Goal: Information Seeking & Learning: Check status

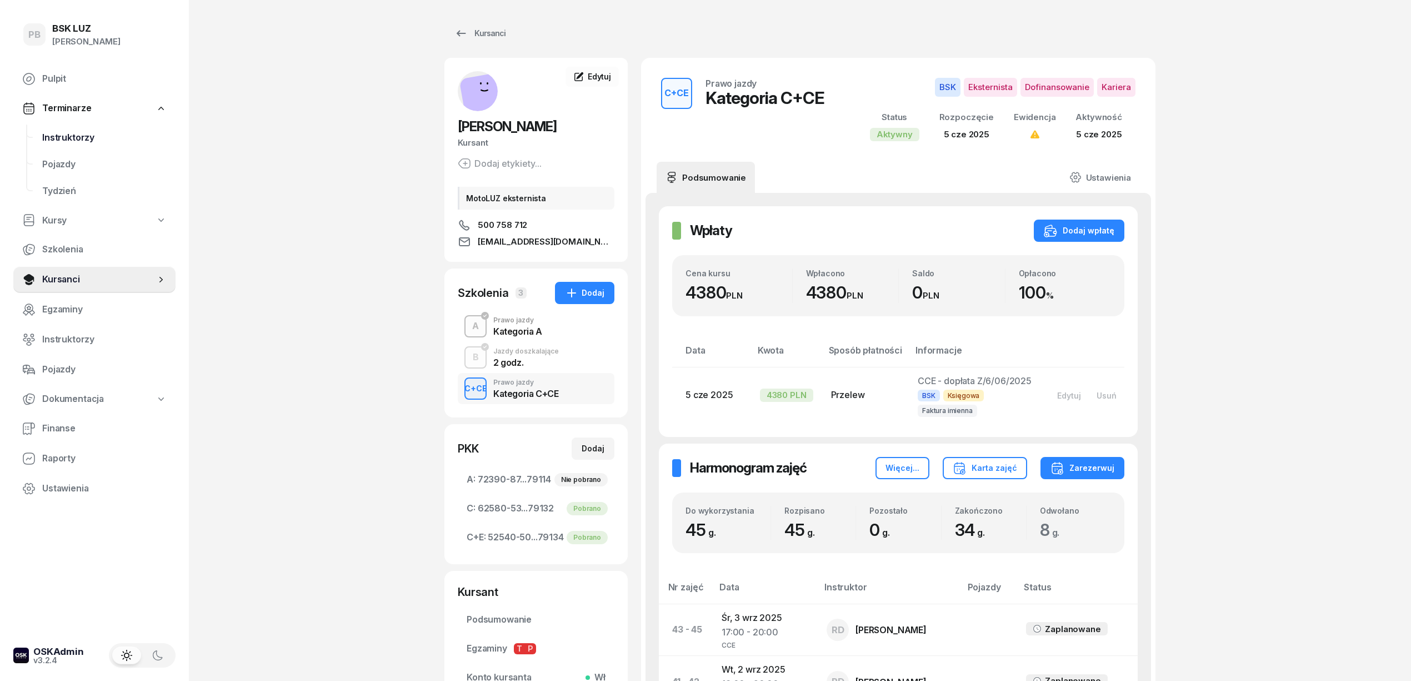
click at [90, 132] on span "Instruktorzy" at bounding box center [104, 138] width 124 height 14
click at [91, 137] on span "Instruktorzy" at bounding box center [104, 138] width 124 height 14
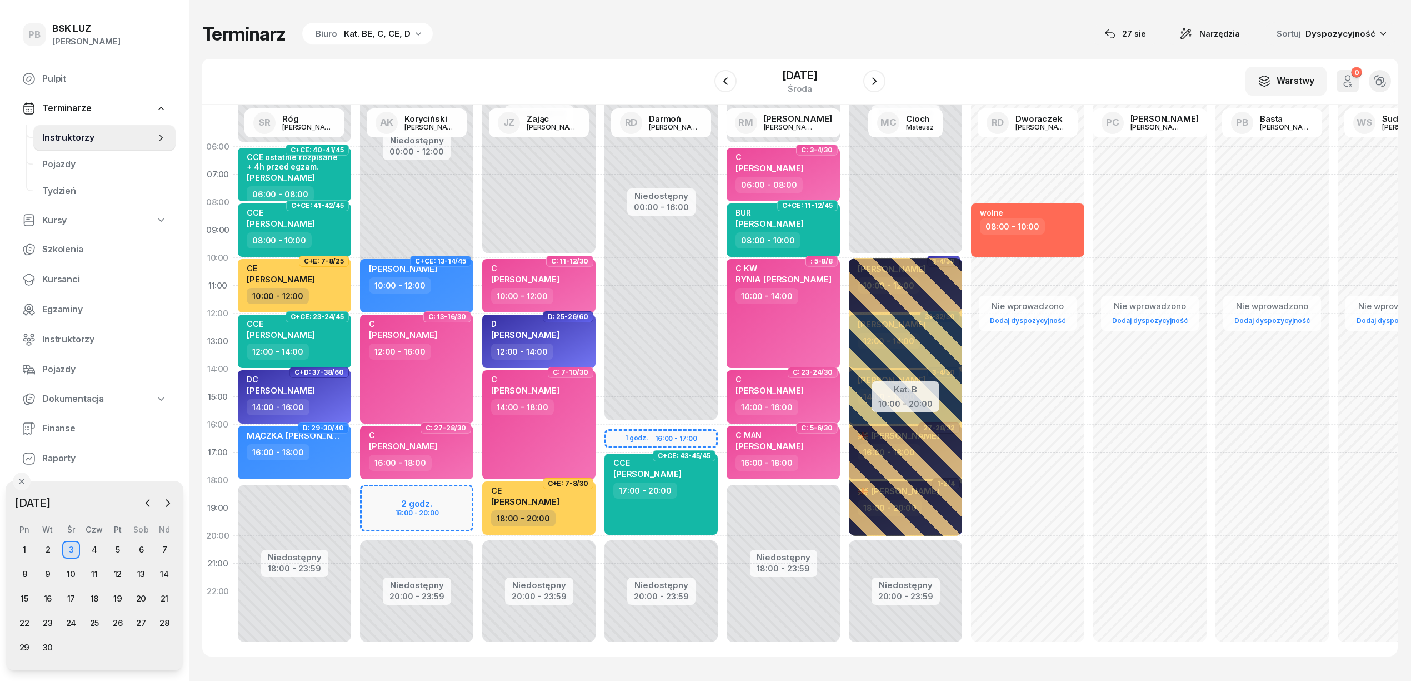
click at [418, 65] on div "W Wybierz AK [PERSON_NAME] BP [PERSON_NAME] DP [PERSON_NAME] GS [PERSON_NAME] I…" at bounding box center [800, 82] width 1196 height 46
click at [625, 54] on div "Terminarz Biuro Kat. BE, C, CE, D [DATE] Narzędzia Sortuj Dyspozycyjność W Wybi…" at bounding box center [800, 339] width 1196 height 678
click at [679, 59] on div "W Wybierz AK [PERSON_NAME] BP [PERSON_NAME] DP [PERSON_NAME] GS [PERSON_NAME] I…" at bounding box center [800, 82] width 1196 height 46
click at [61, 281] on span "Kursanci" at bounding box center [104, 279] width 124 height 14
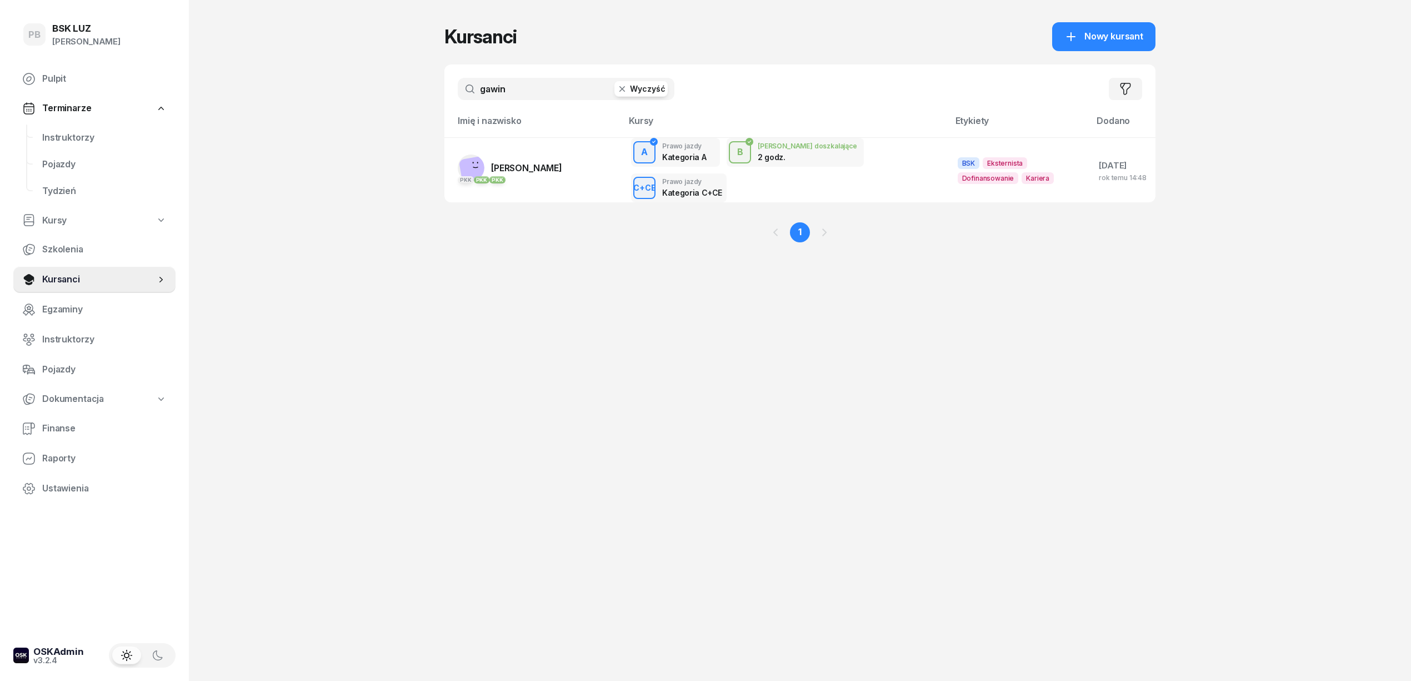
click at [541, 85] on input "gawin" at bounding box center [566, 89] width 217 height 22
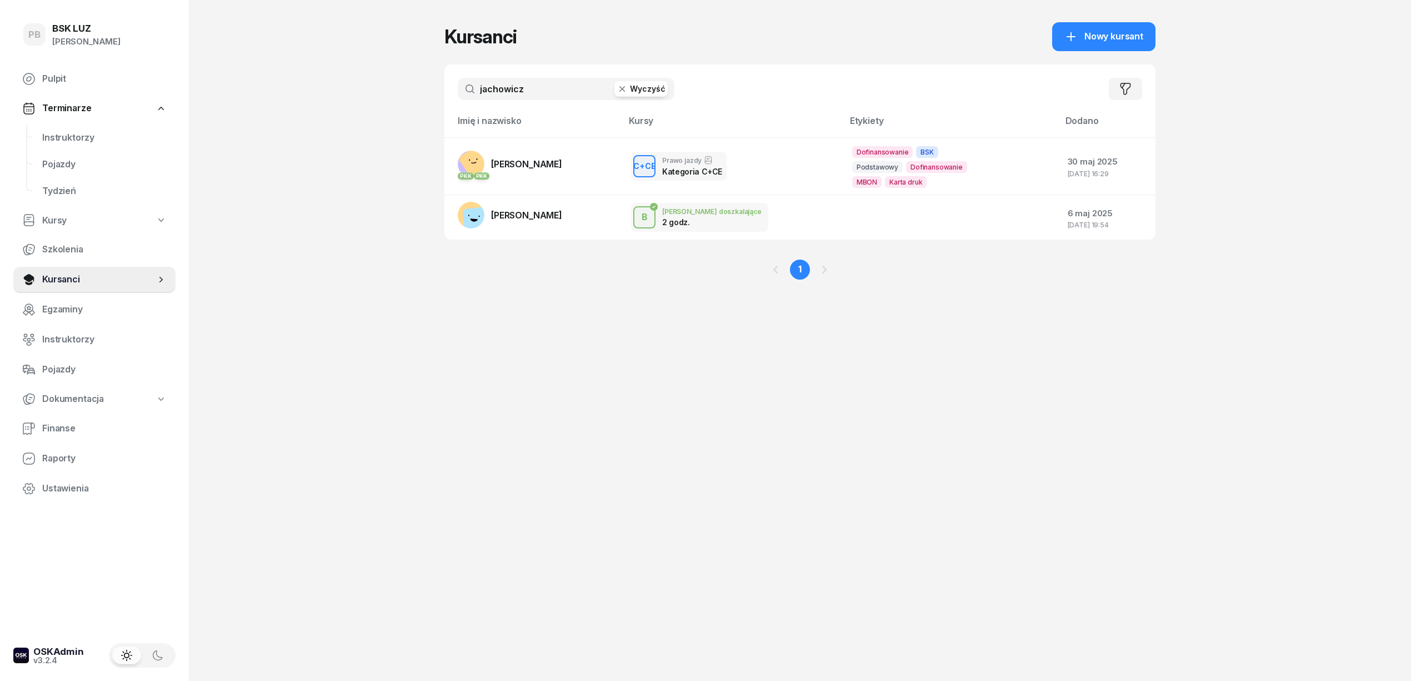
click at [546, 89] on input "jachowicz" at bounding box center [566, 89] width 217 height 22
type input "kura"
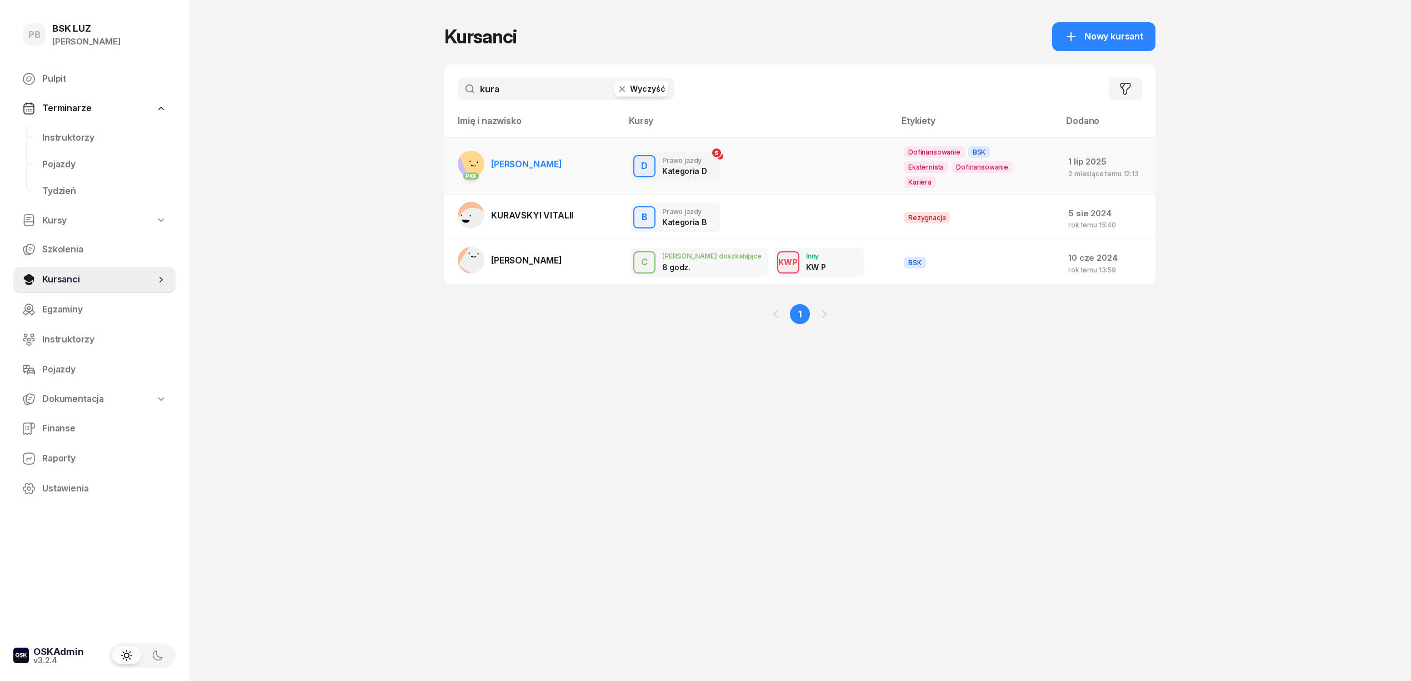
click at [547, 158] on span "[PERSON_NAME]" at bounding box center [526, 163] width 71 height 11
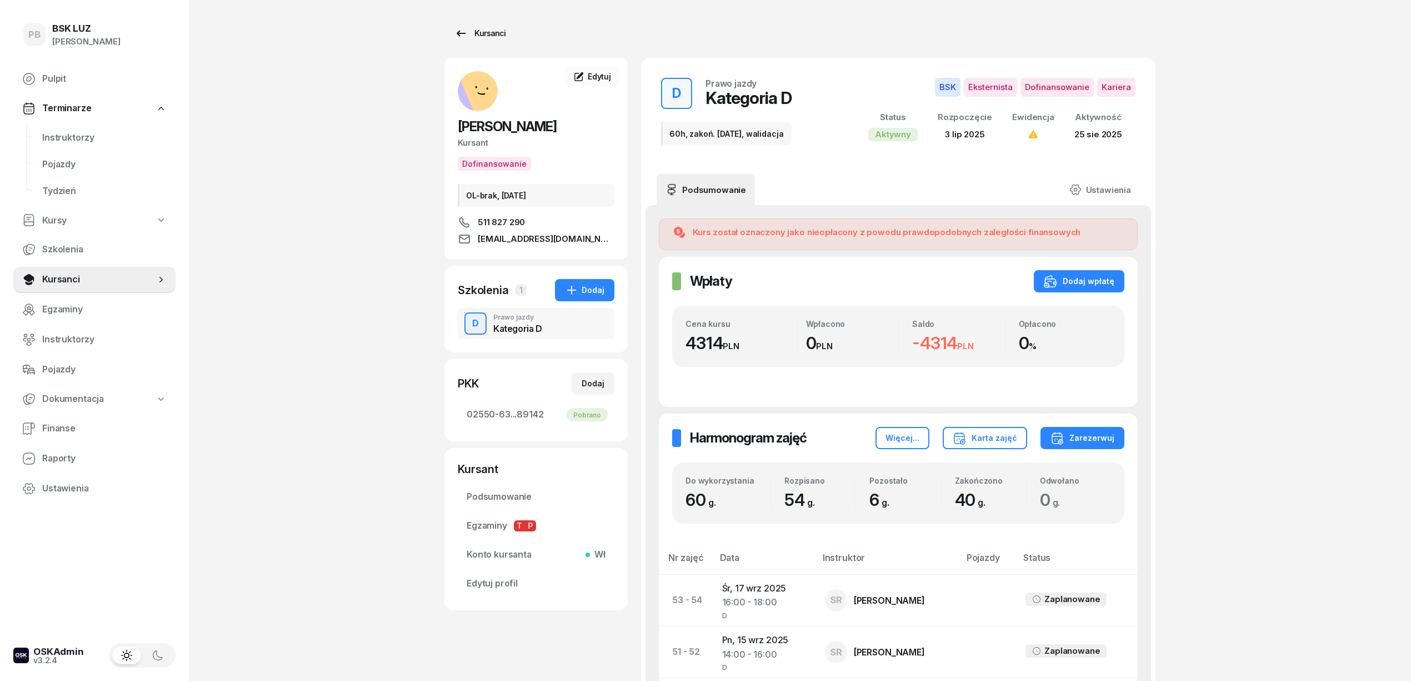
click at [485, 34] on div "Kursanci" at bounding box center [480, 33] width 51 height 13
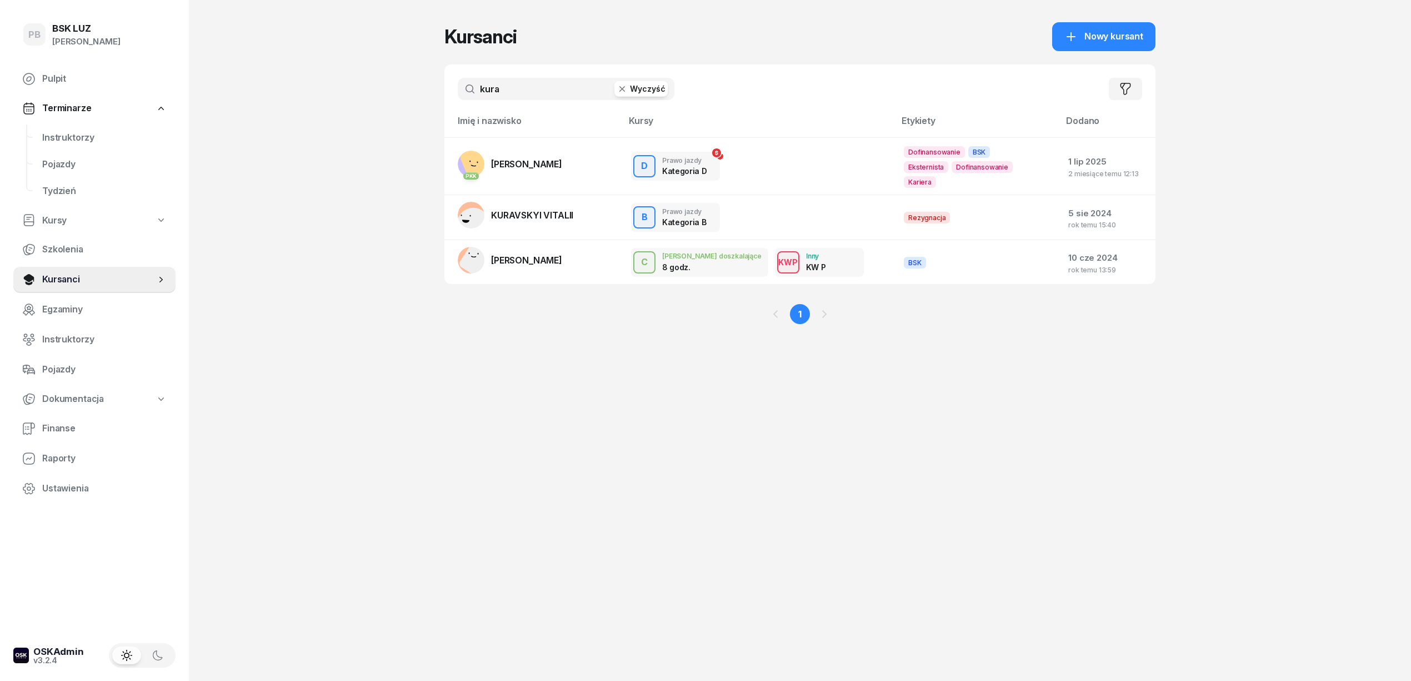
click at [516, 88] on input "kura" at bounding box center [566, 89] width 217 height 22
type input "pajdak"
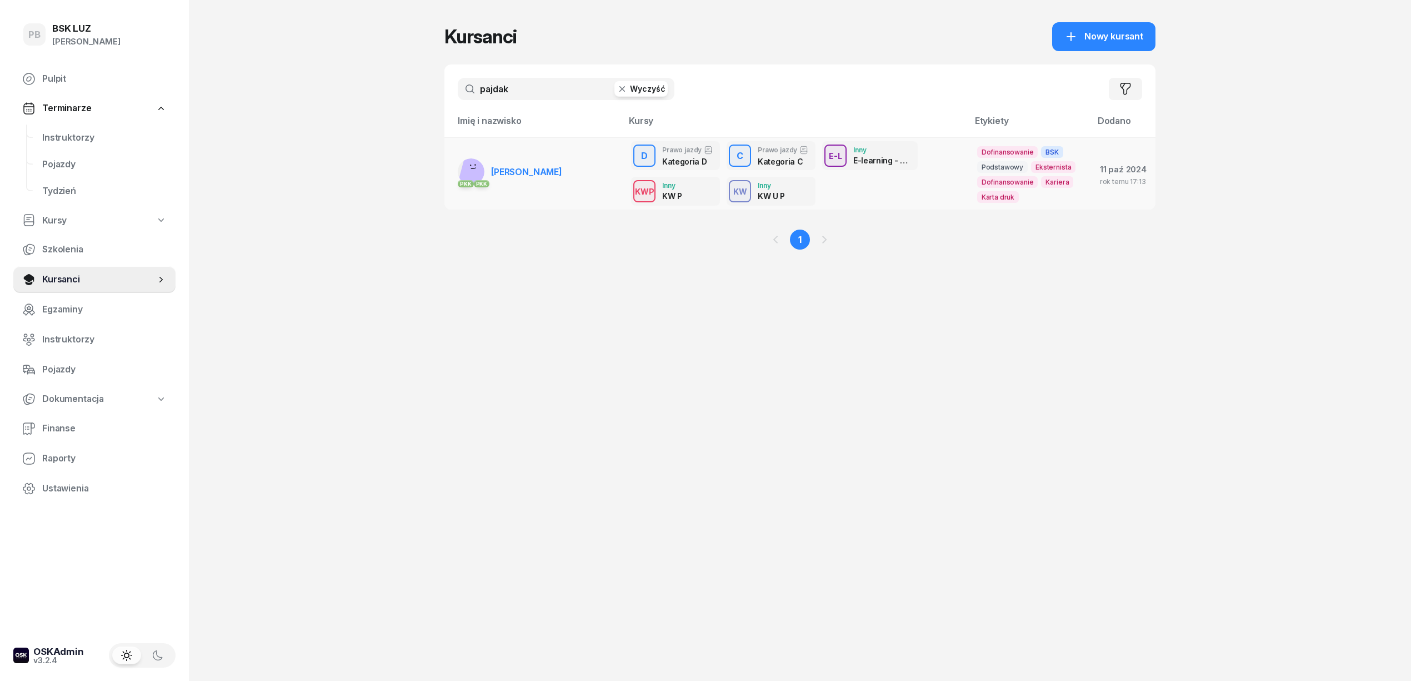
click at [514, 174] on span "[PERSON_NAME]" at bounding box center [526, 171] width 71 height 11
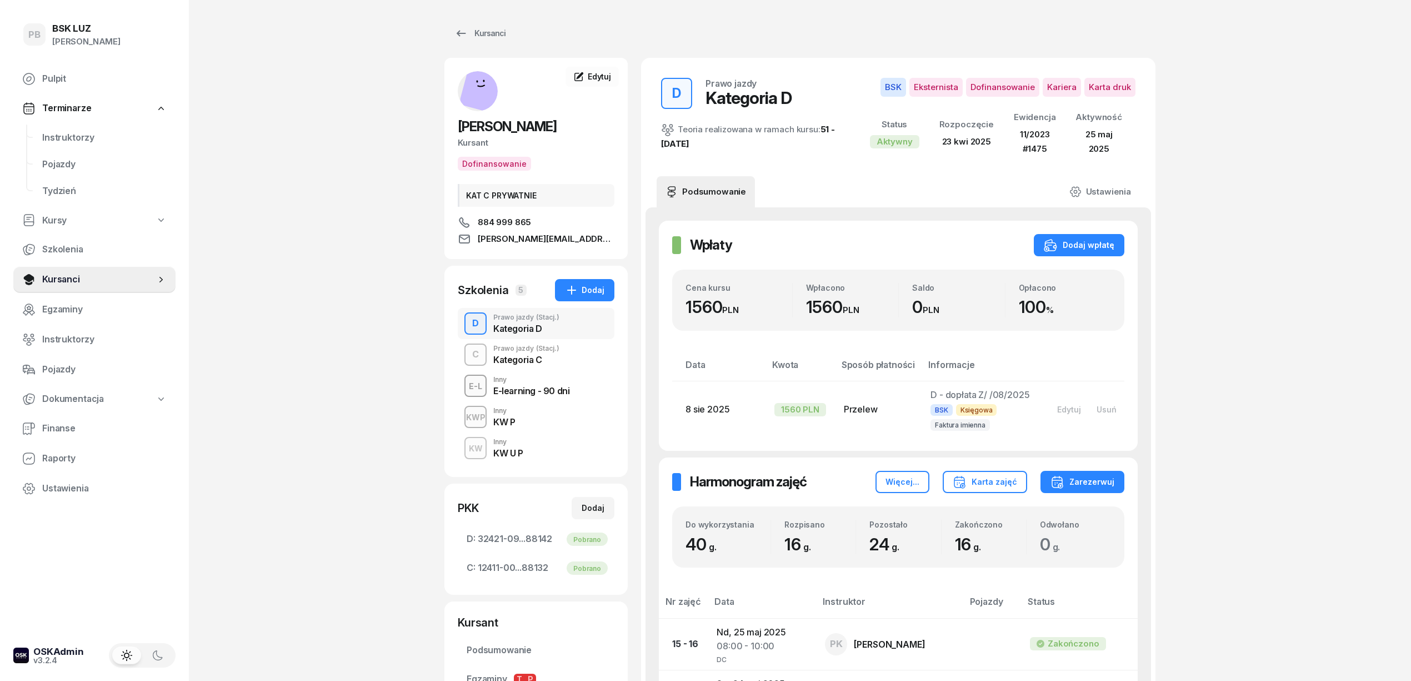
click at [550, 366] on div "C Prawo jazdy (Stacj.) Kategoria C" at bounding box center [536, 354] width 157 height 31
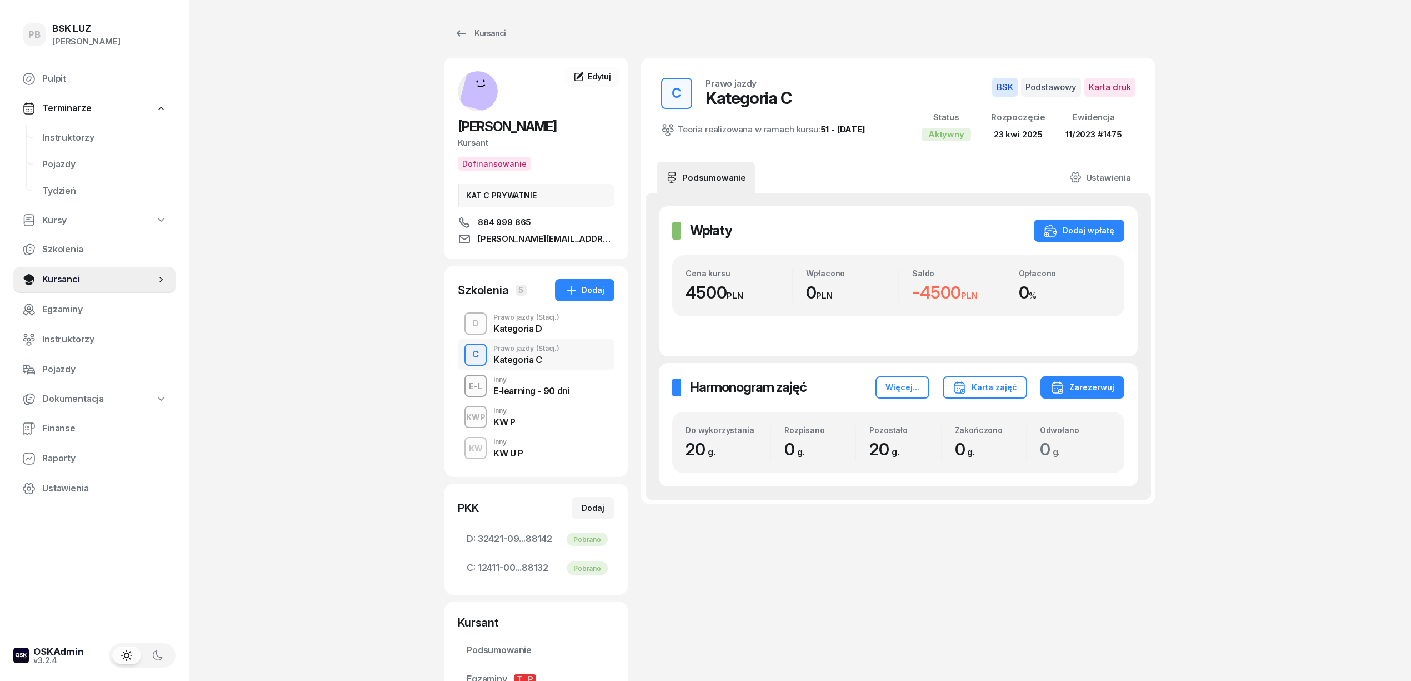
click at [289, 166] on div "PB BSK [PERSON_NAME] Pulpit Terminarze Instruktorzy Pojazdy Tydzień Kursy Szkol…" at bounding box center [705, 419] width 1411 height 839
click at [80, 134] on span "Instruktorzy" at bounding box center [104, 138] width 124 height 14
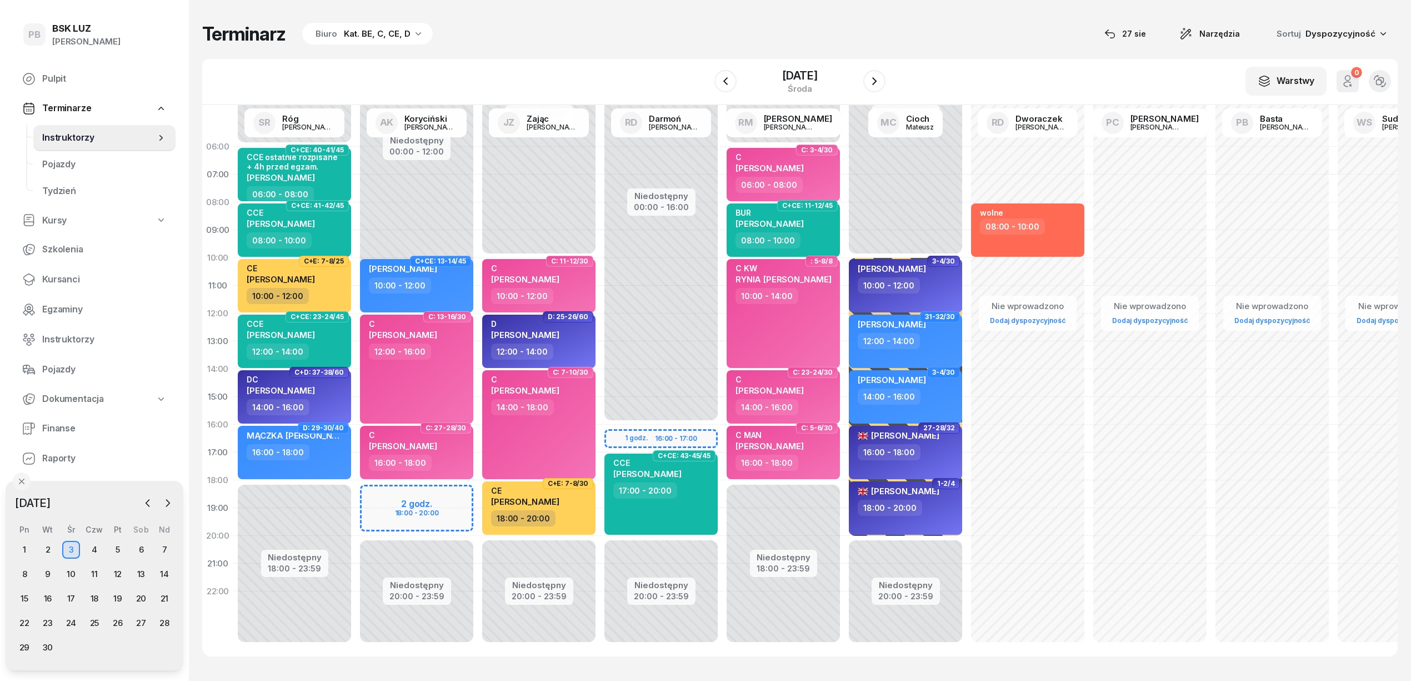
click at [539, 53] on div "Terminarz Biuro Kat. BE, C, CE, D [DATE] Narzędzia Sortuj Dyspozycyjność W Wybi…" at bounding box center [800, 339] width 1196 height 678
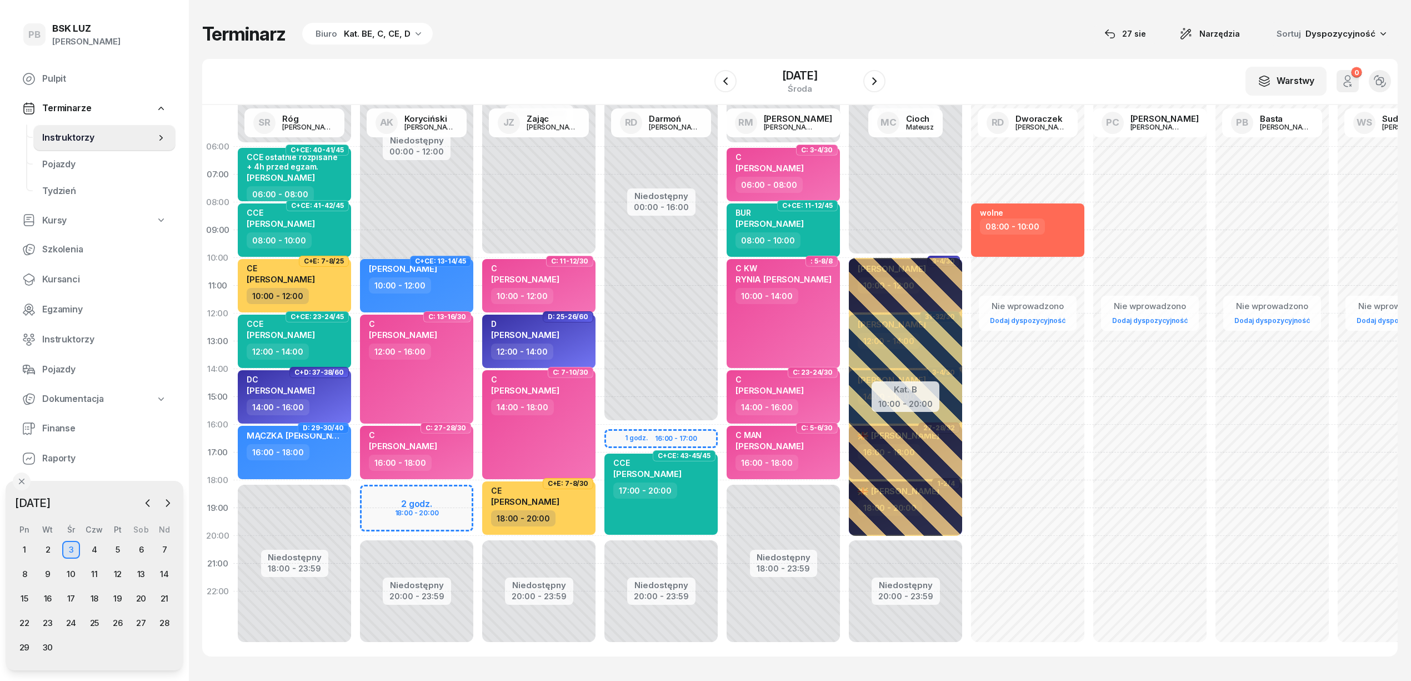
click at [772, 678] on div "Terminarz Biuro Kat. BE, C, CE, D [DATE] Narzędzia Sortuj Dyspozycyjność W Wybi…" at bounding box center [800, 340] width 1222 height 681
click at [145, 505] on icon "button" at bounding box center [147, 502] width 11 height 11
click at [92, 645] on div "28" at bounding box center [95, 647] width 18 height 18
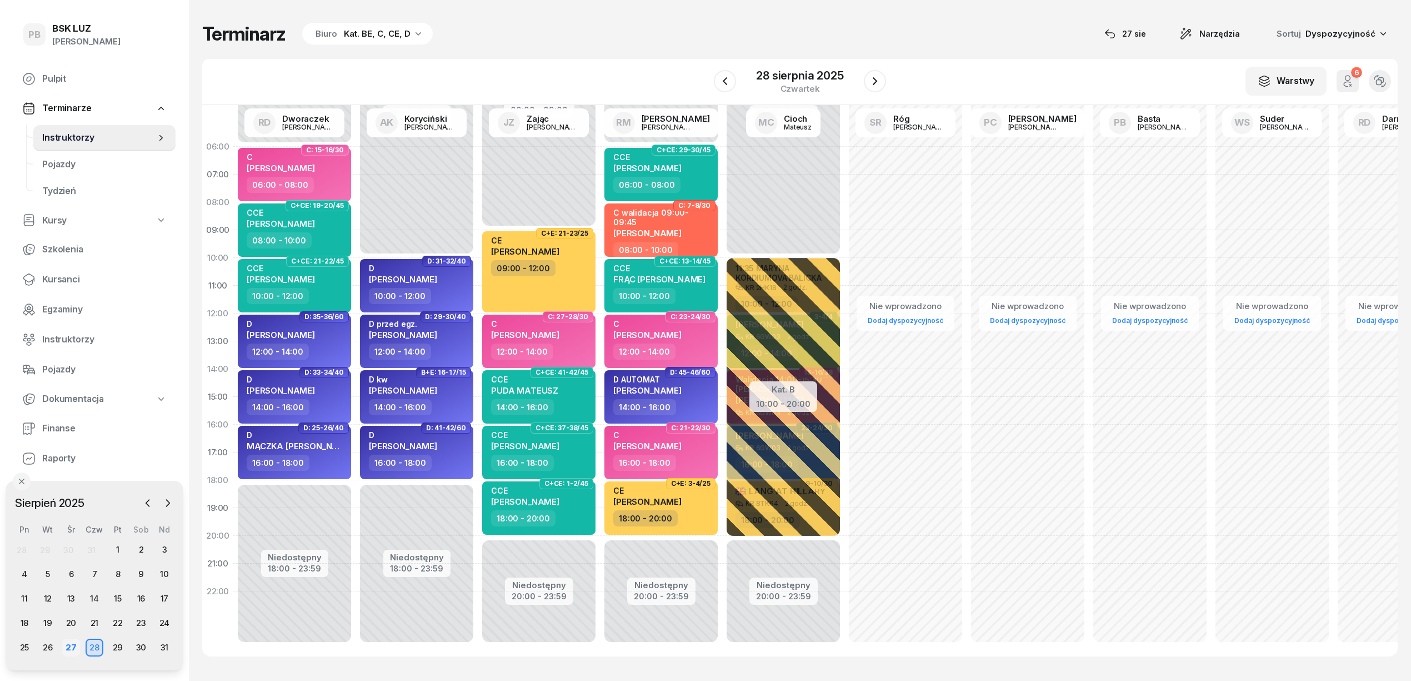
click at [76, 643] on div "27" at bounding box center [71, 647] width 18 height 18
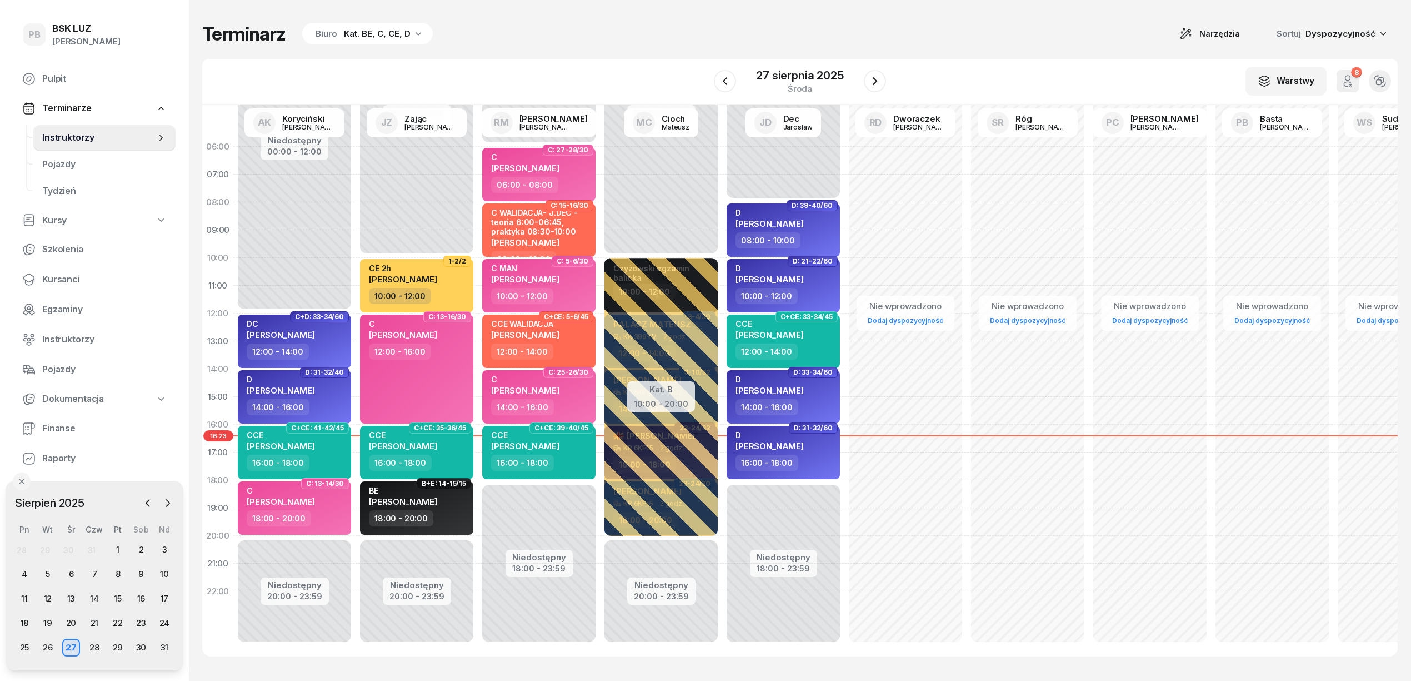
click at [376, 24] on div "Biuro Kat. BE, C, CE, D" at bounding box center [367, 34] width 131 height 22
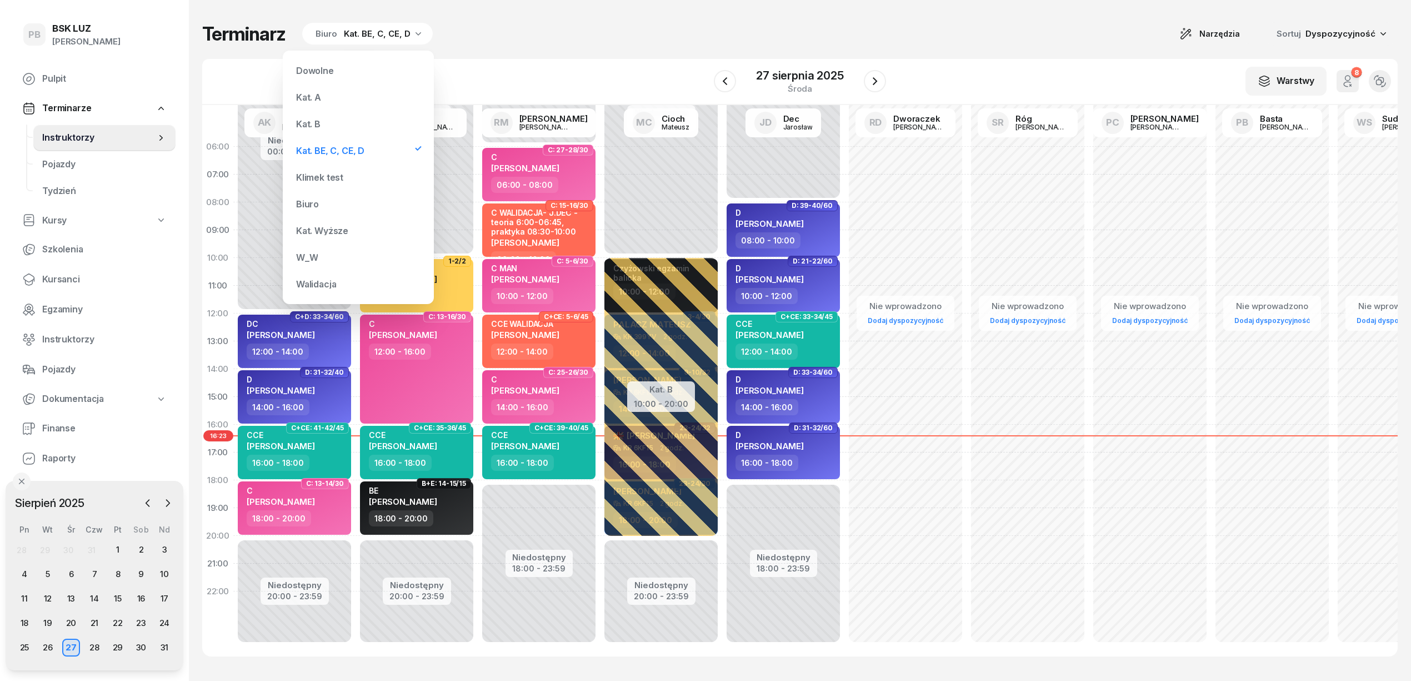
click at [324, 126] on div "Kat. B" at bounding box center [358, 124] width 133 height 22
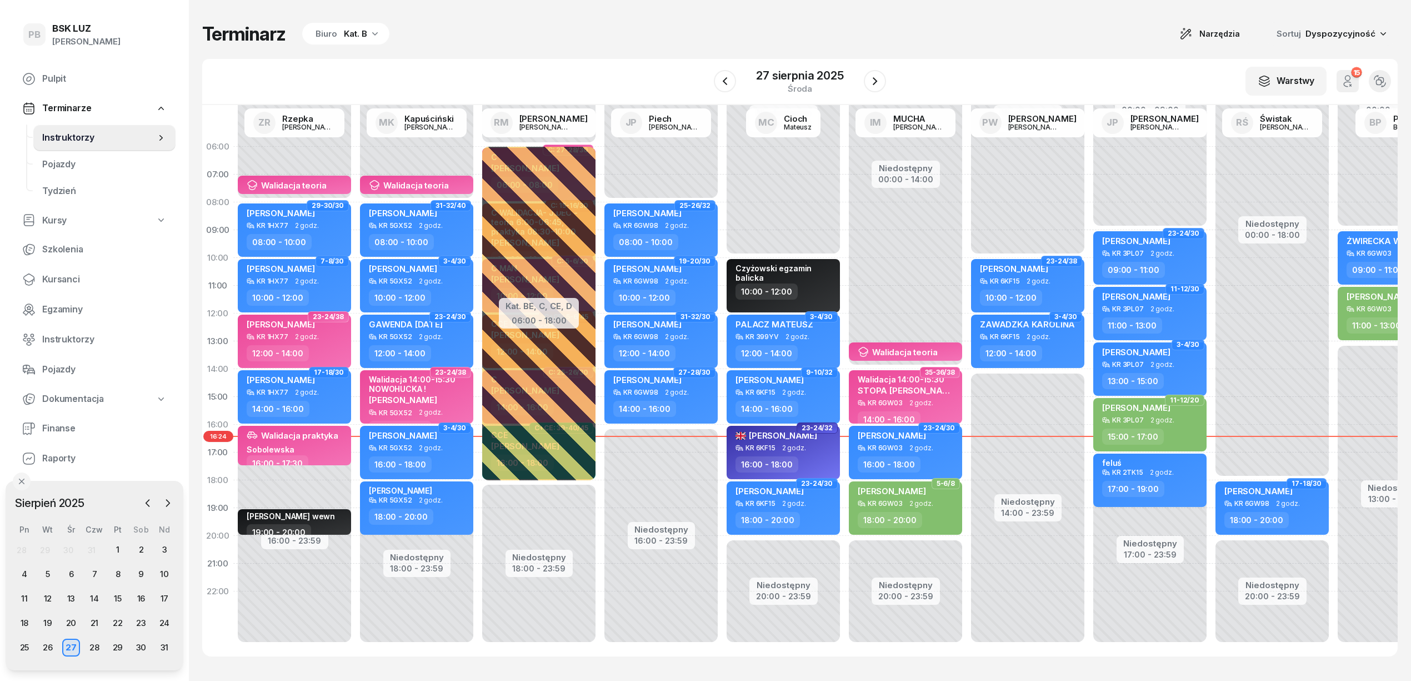
click at [370, 34] on icon "button" at bounding box center [375, 33] width 11 height 11
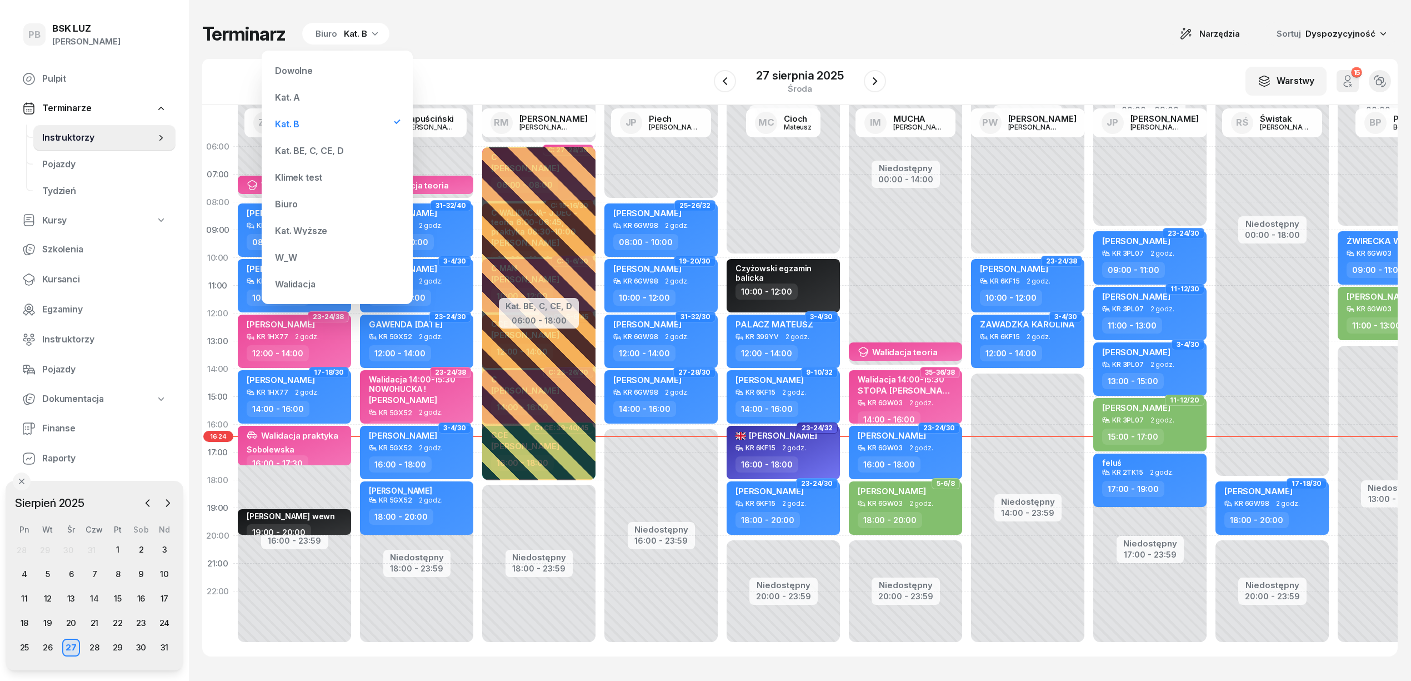
click at [332, 150] on div "Kat. BE, C, CE, D" at bounding box center [309, 150] width 68 height 9
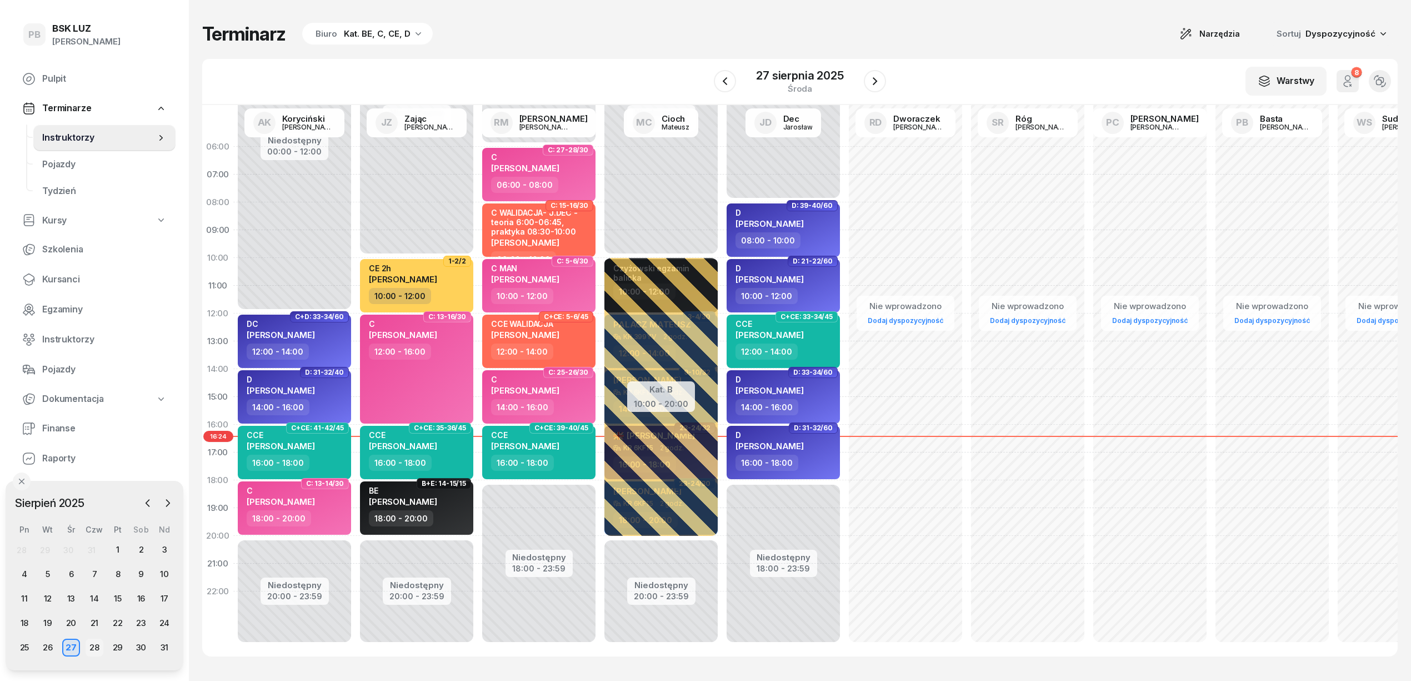
click at [94, 645] on div "28" at bounding box center [95, 647] width 18 height 18
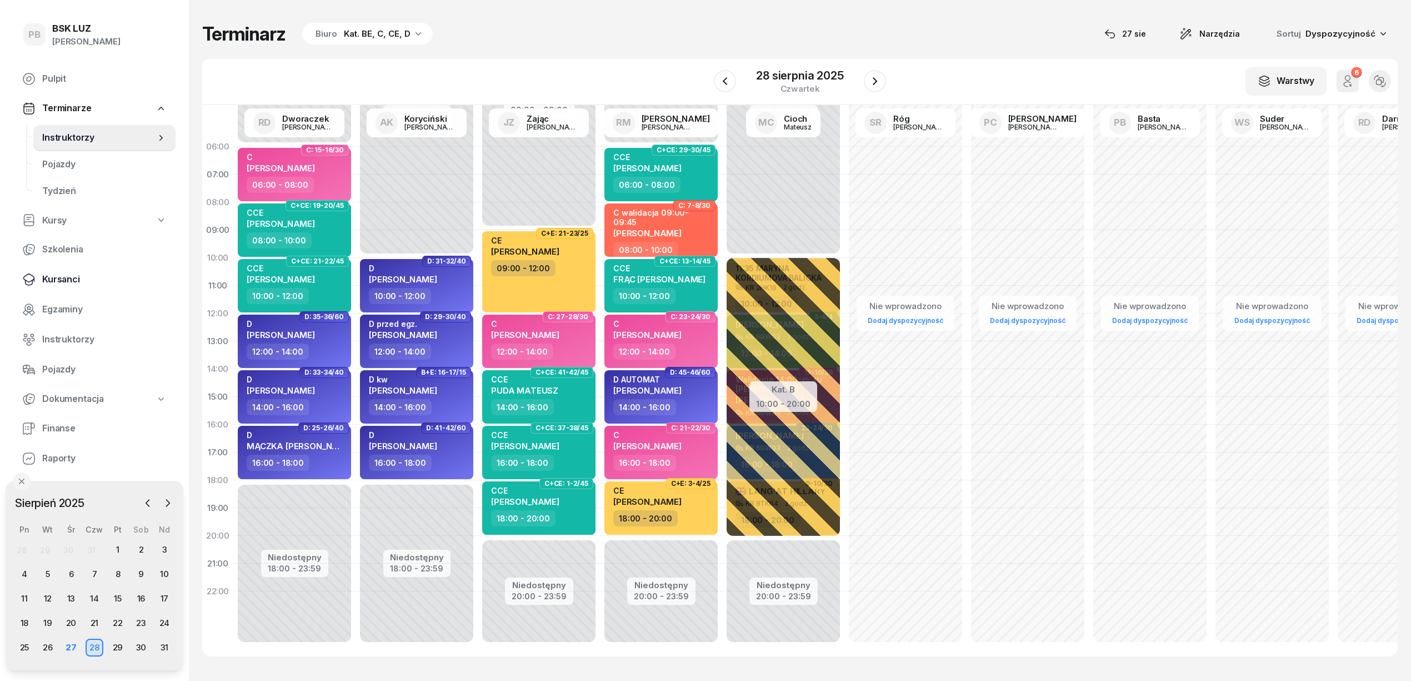
click at [63, 282] on span "Kursanci" at bounding box center [104, 279] width 124 height 14
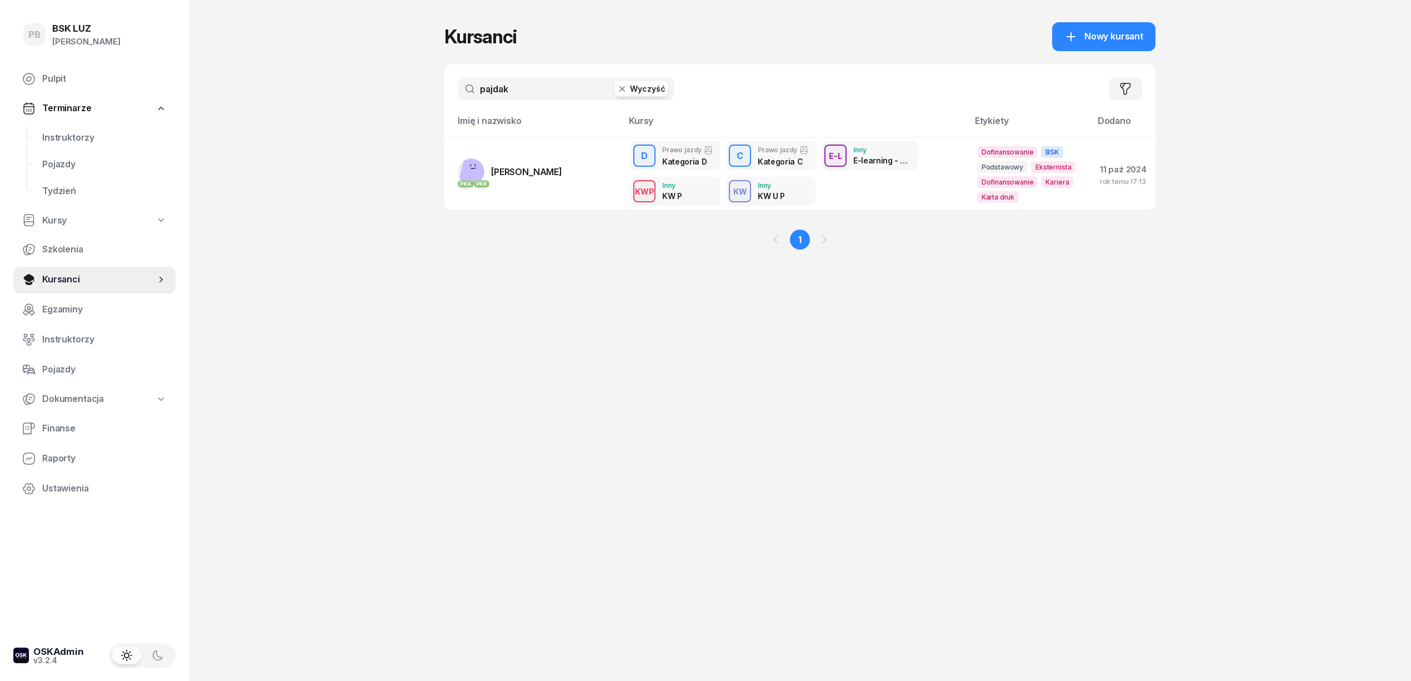
click at [529, 92] on input "pajdak" at bounding box center [566, 89] width 217 height 22
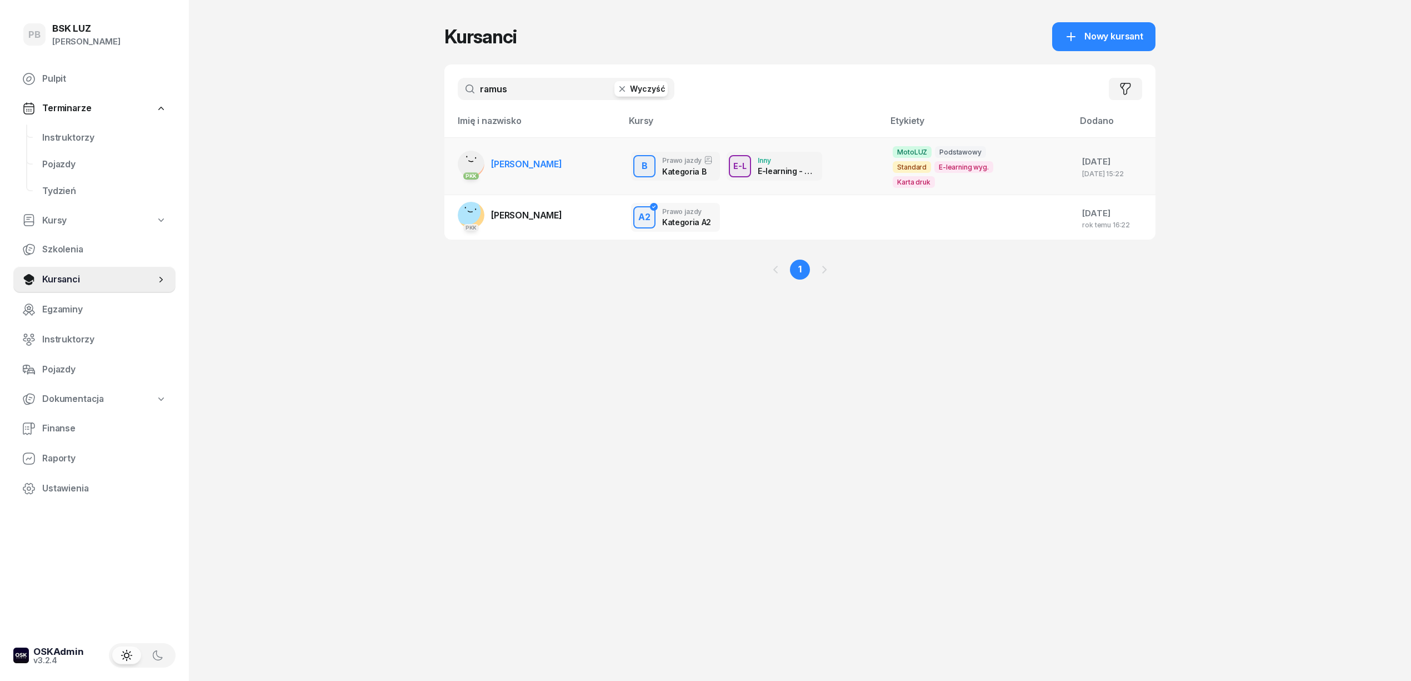
type input "ramus"
click at [520, 158] on span "[PERSON_NAME]" at bounding box center [526, 163] width 71 height 11
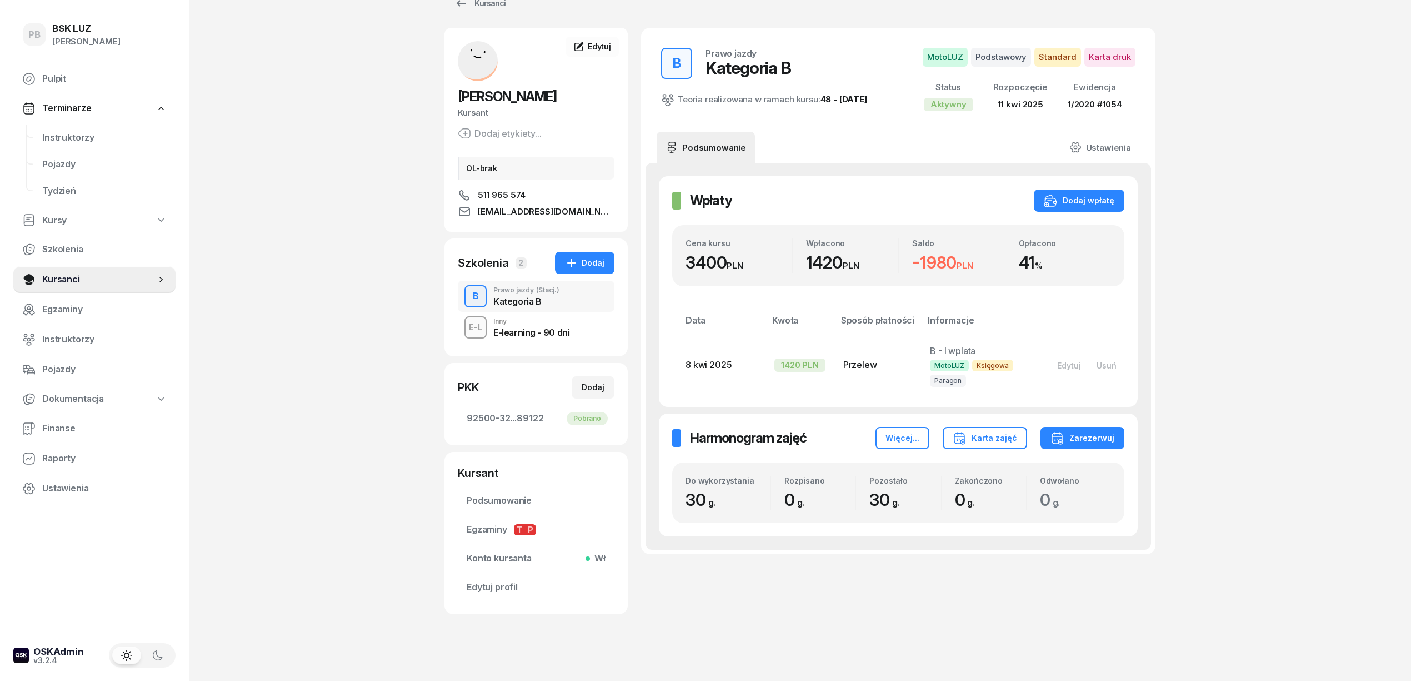
scroll to position [39, 0]
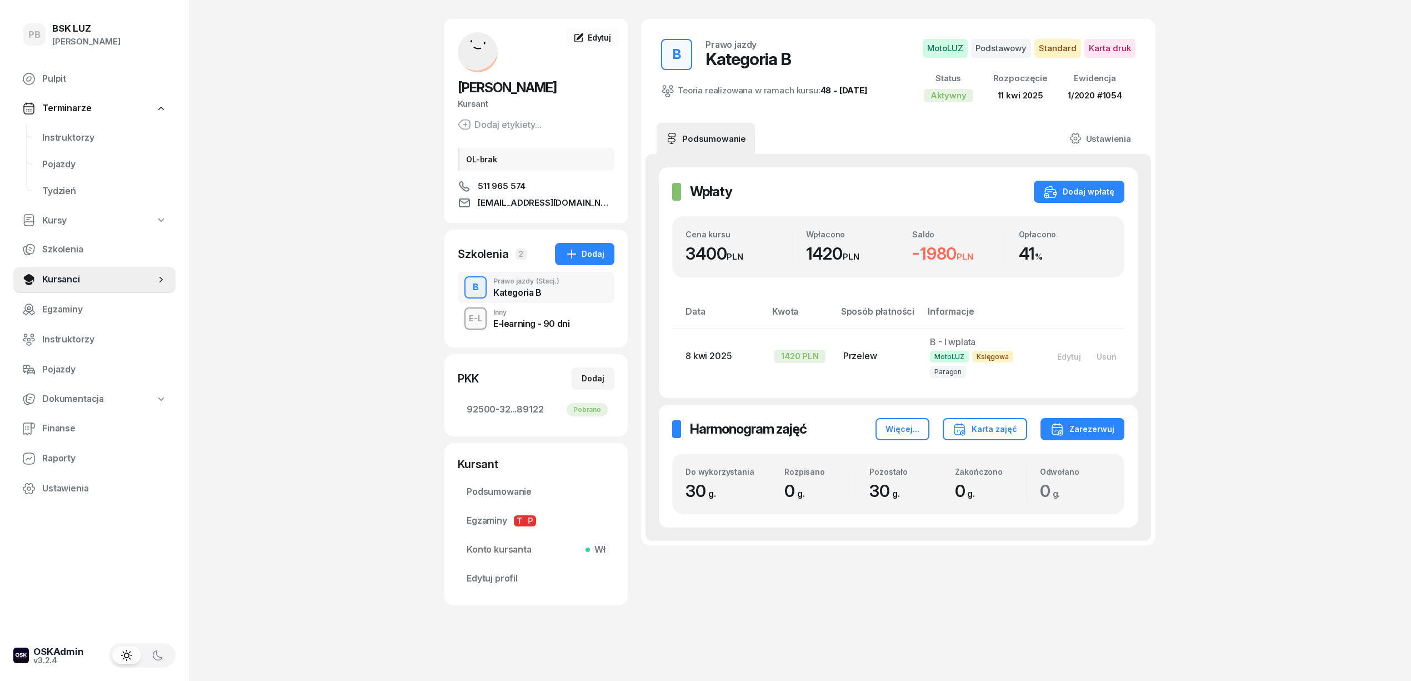
click at [535, 326] on div "E-learning - 90 dni" at bounding box center [531, 323] width 76 height 9
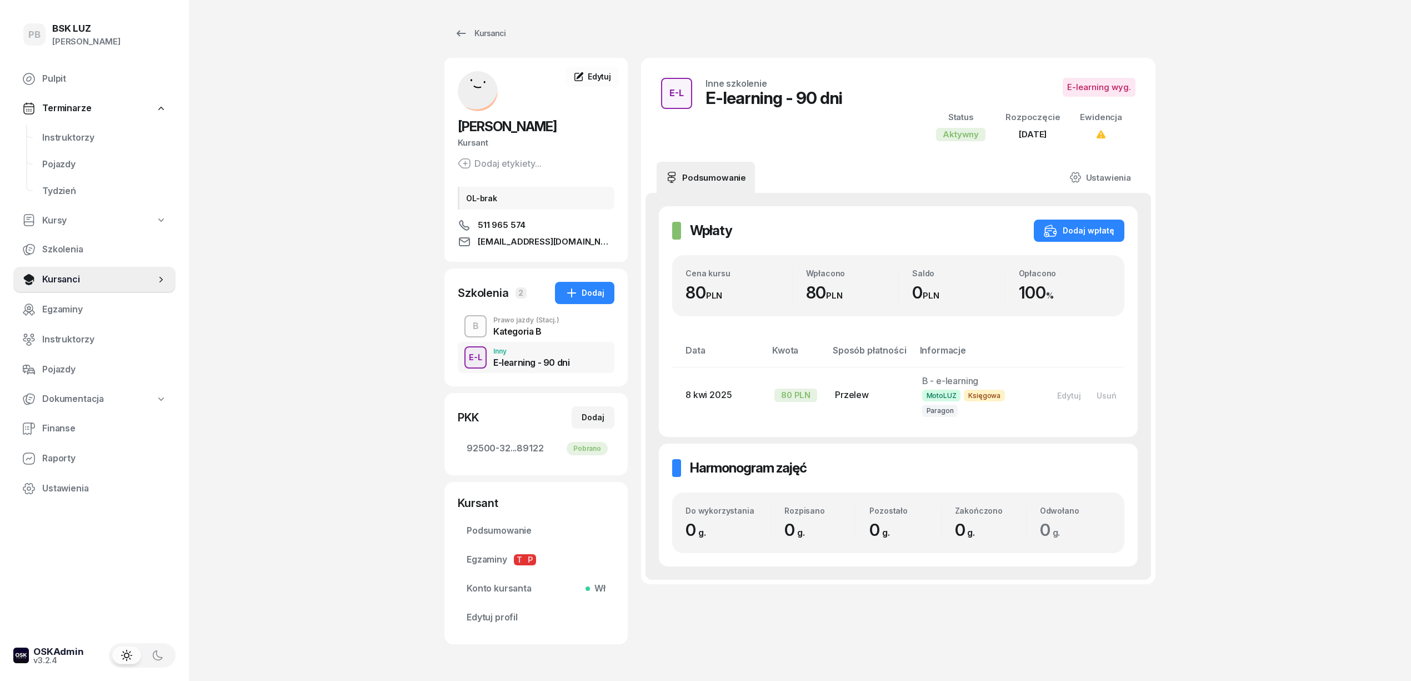
click at [536, 323] on span "(Stacj.)" at bounding box center [547, 320] width 23 height 7
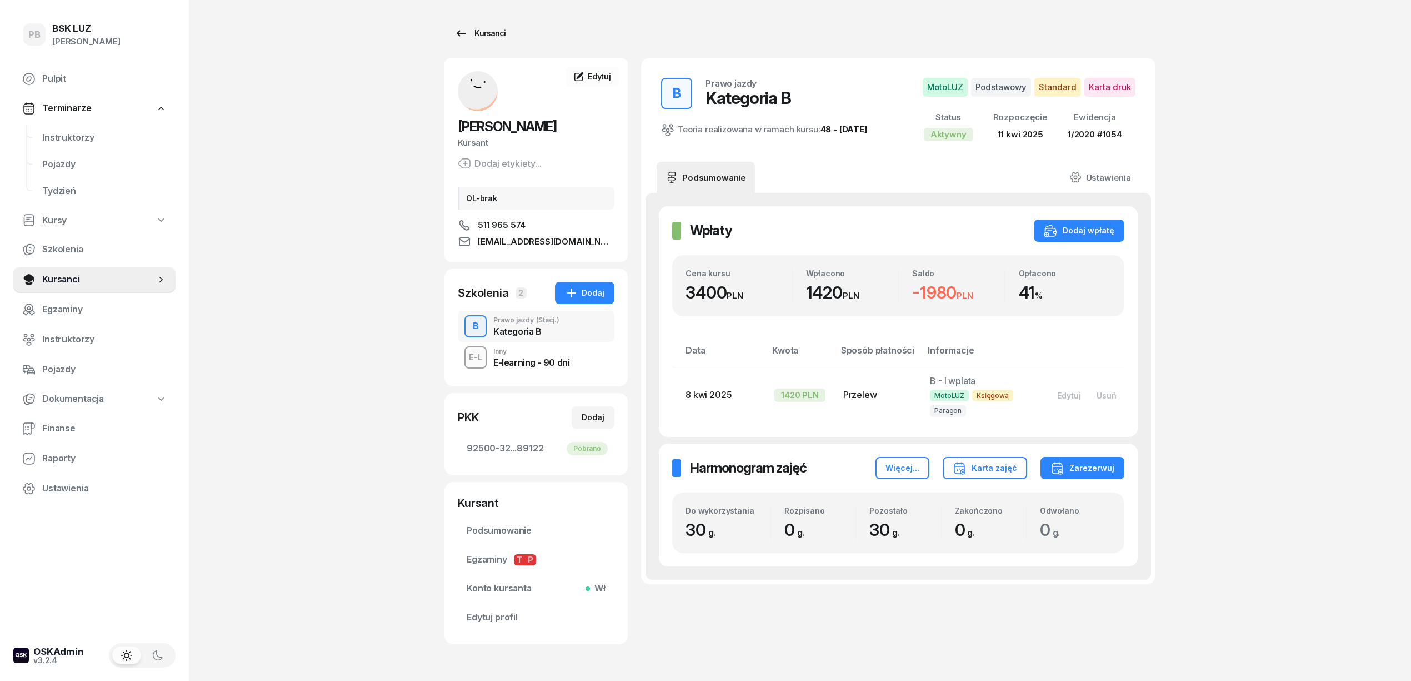
click at [493, 29] on div "Kursanci" at bounding box center [480, 33] width 51 height 13
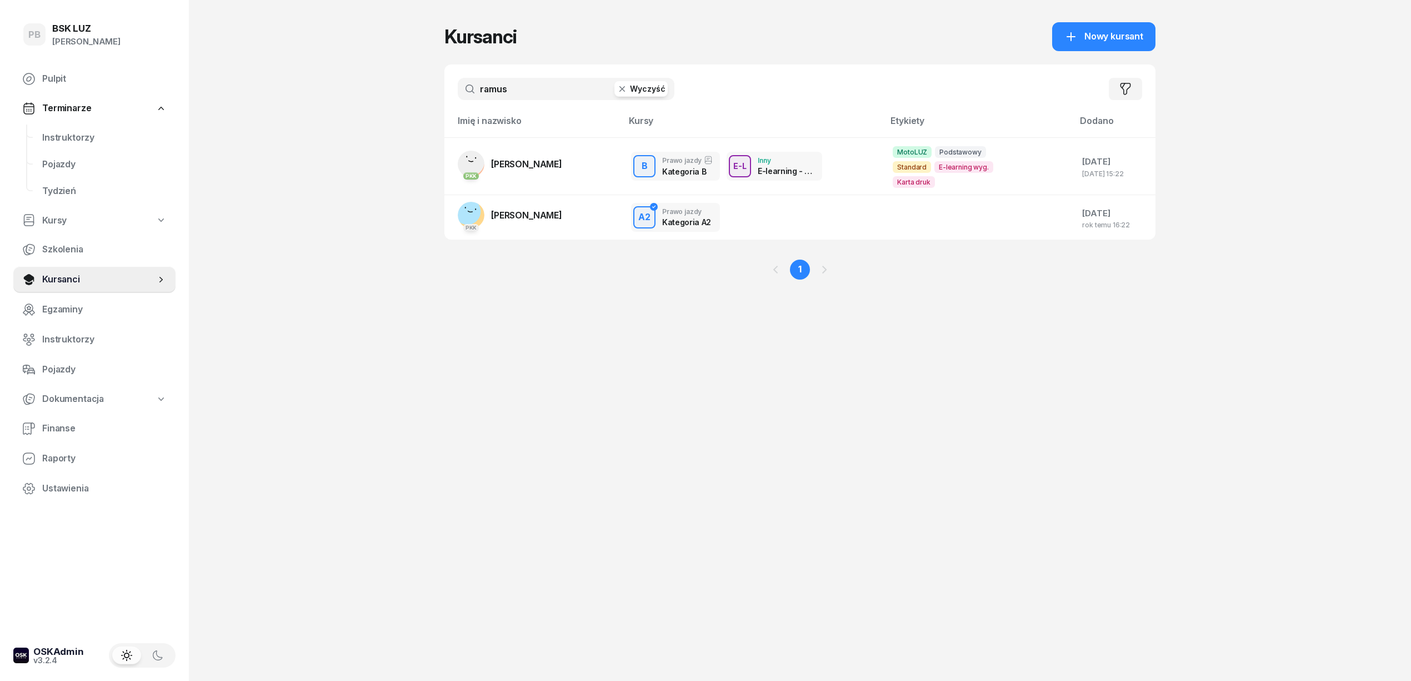
click at [492, 97] on input "ramus" at bounding box center [566, 89] width 217 height 22
drag, startPoint x: 585, startPoint y: 293, endPoint x: 555, endPoint y: 184, distance: 113.1
click at [585, 293] on div "Kursanci Nowy kursant ramus Wyczyść Filtruj Imię i nazwisko [PERSON_NAME] Dodan…" at bounding box center [800, 161] width 711 height 322
click at [563, 157] on td "PKK [PERSON_NAME]" at bounding box center [534, 166] width 178 height 58
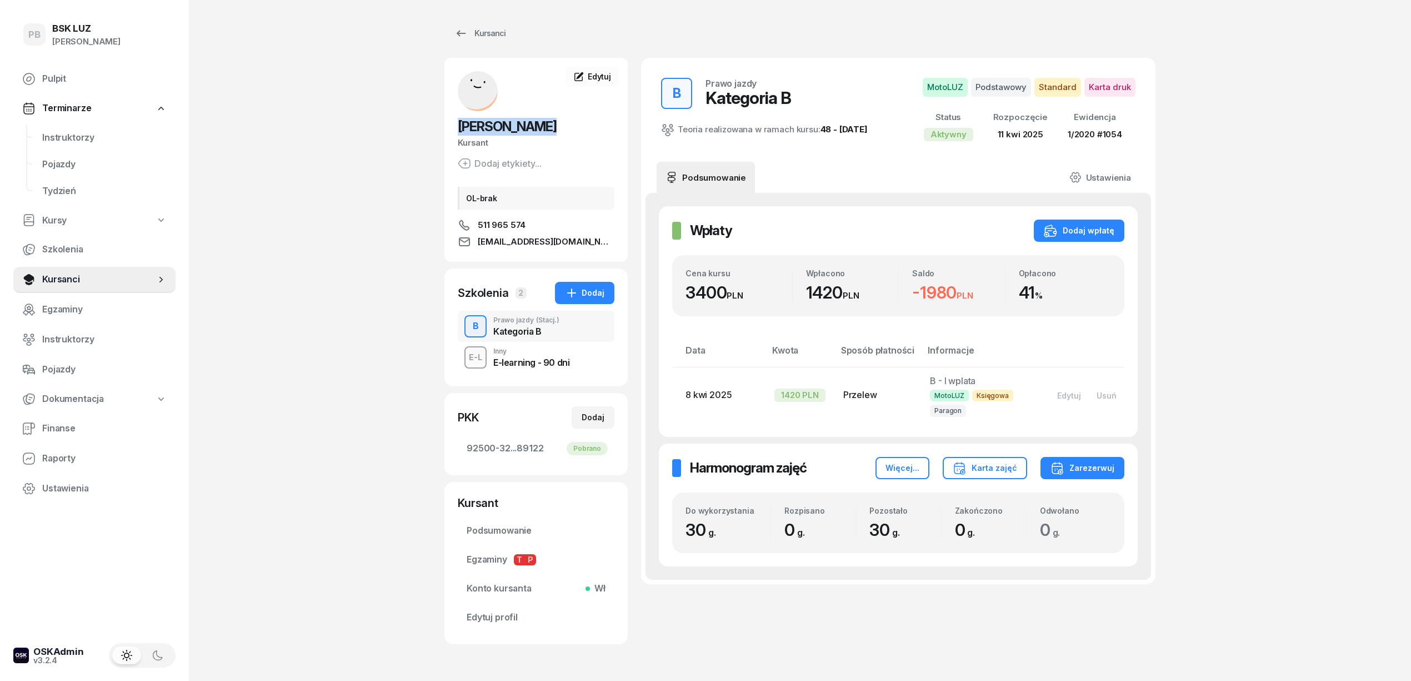
drag, startPoint x: 525, startPoint y: 127, endPoint x: 458, endPoint y: 129, distance: 66.7
click at [458, 129] on h2 "[PERSON_NAME]" at bounding box center [536, 127] width 157 height 18
copy span "[PERSON_NAME]"
click at [392, 429] on div "PB BSK [PERSON_NAME] Pulpit Terminarze Instruktorzy Pojazdy Tydzień Kursy Szkol…" at bounding box center [705, 360] width 1411 height 720
click at [496, 535] on span "Podsumowanie" at bounding box center [536, 530] width 139 height 14
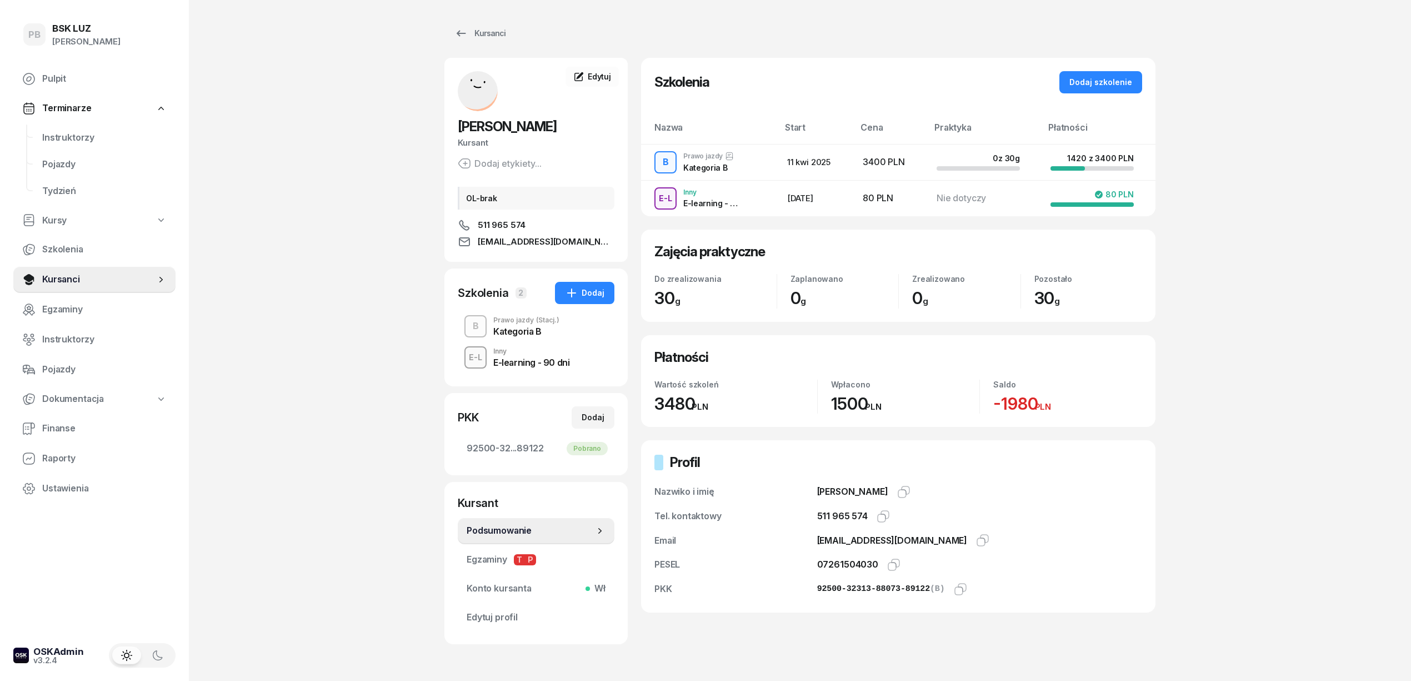
click at [523, 525] on span "Podsumowanie" at bounding box center [531, 530] width 128 height 14
click at [883, 518] on icon "button" at bounding box center [885, 515] width 8 height 8
click at [334, 171] on div "PB BSK [PERSON_NAME] Pulpit Terminarze Instruktorzy Pojazdy Tydzień Kursy Szkol…" at bounding box center [705, 360] width 1411 height 720
click at [45, 134] on span "Instruktorzy" at bounding box center [104, 138] width 124 height 14
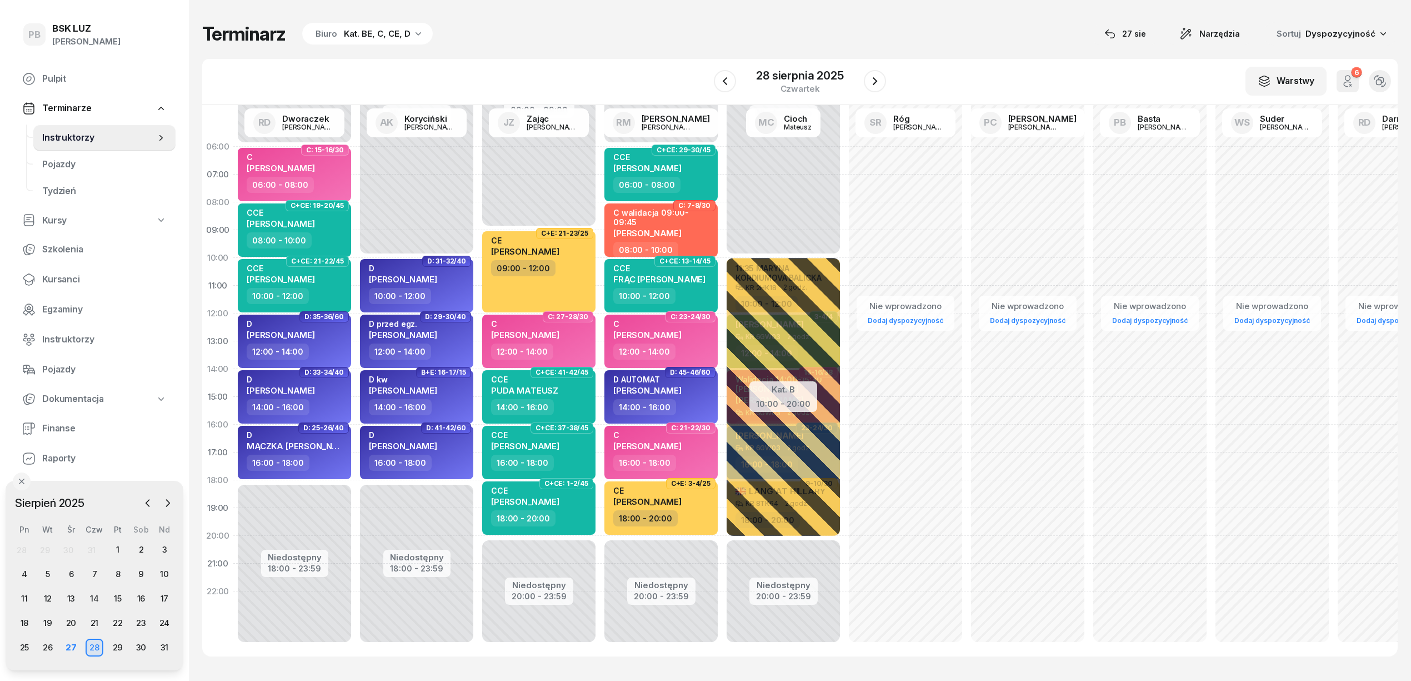
click at [610, 41] on div "Terminarz Biuro Kat. BE, C, CE, D [DATE] Narzędzia Sortuj Dyspozycyjność" at bounding box center [800, 33] width 1196 height 23
click at [494, 25] on div "Terminarz Biuro Kat. BE, C, CE, D [DATE] Narzędzia Sortuj Dyspozycyjność" at bounding box center [800, 33] width 1196 height 23
click at [989, 47] on div "Terminarz Biuro Kat. BE, C, CE, D [DATE] Narzędzia Sortuj Dyspozycyjność W Wybi…" at bounding box center [800, 339] width 1196 height 678
click at [943, 93] on div "W Wybierz AK [PERSON_NAME] BP [PERSON_NAME] DP [PERSON_NAME] GS [PERSON_NAME] I…" at bounding box center [800, 82] width 1196 height 46
click at [685, 31] on div "Terminarz Biuro Kat. BE, C, CE, D [DATE] Narzędzia Sortuj Dyspozycyjność" at bounding box center [800, 33] width 1196 height 23
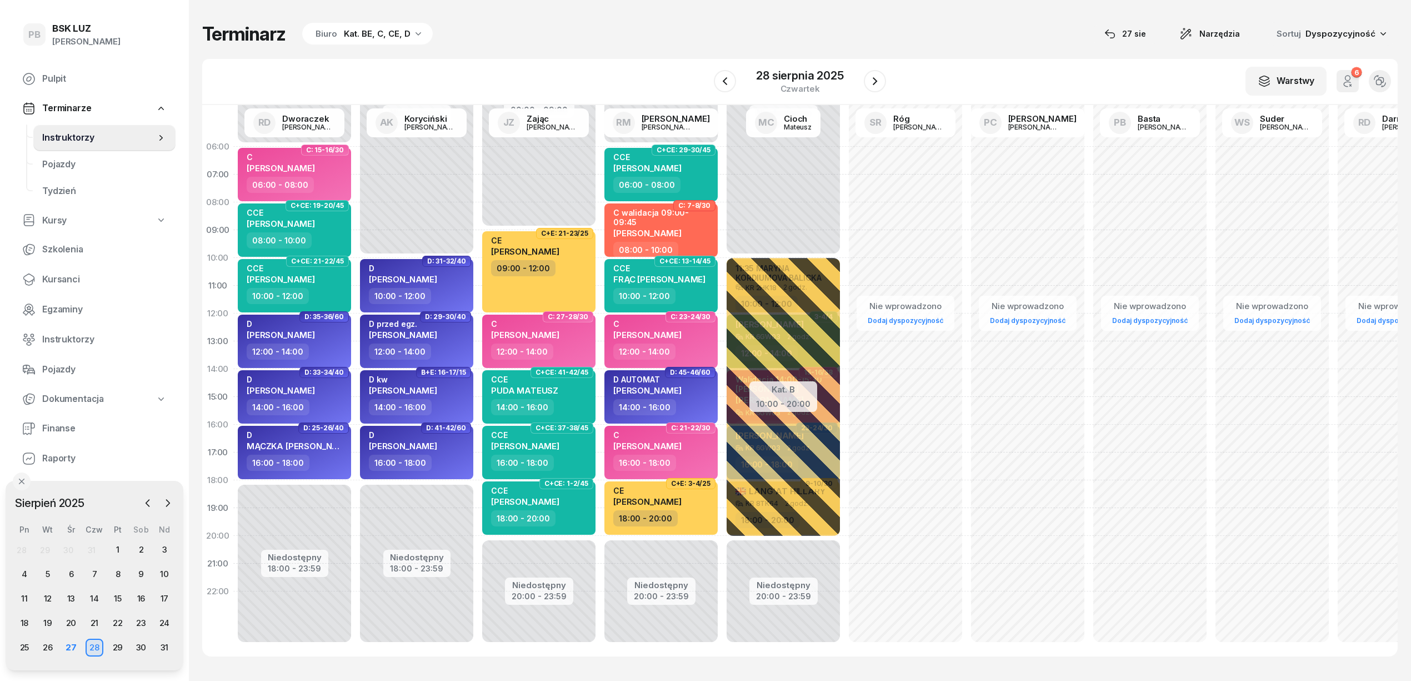
click at [511, 34] on div "Terminarz Biuro Kat. BE, C, CE, D [DATE] Narzędzia Sortuj Dyspozycyjność" at bounding box center [800, 33] width 1196 height 23
click at [943, 42] on div "Terminarz Biuro Kat. BE, C, CE, D [DATE] Narzędzia Sortuj Dyspozycyjność" at bounding box center [800, 33] width 1196 height 23
